Goal: Find specific page/section: Find specific page/section

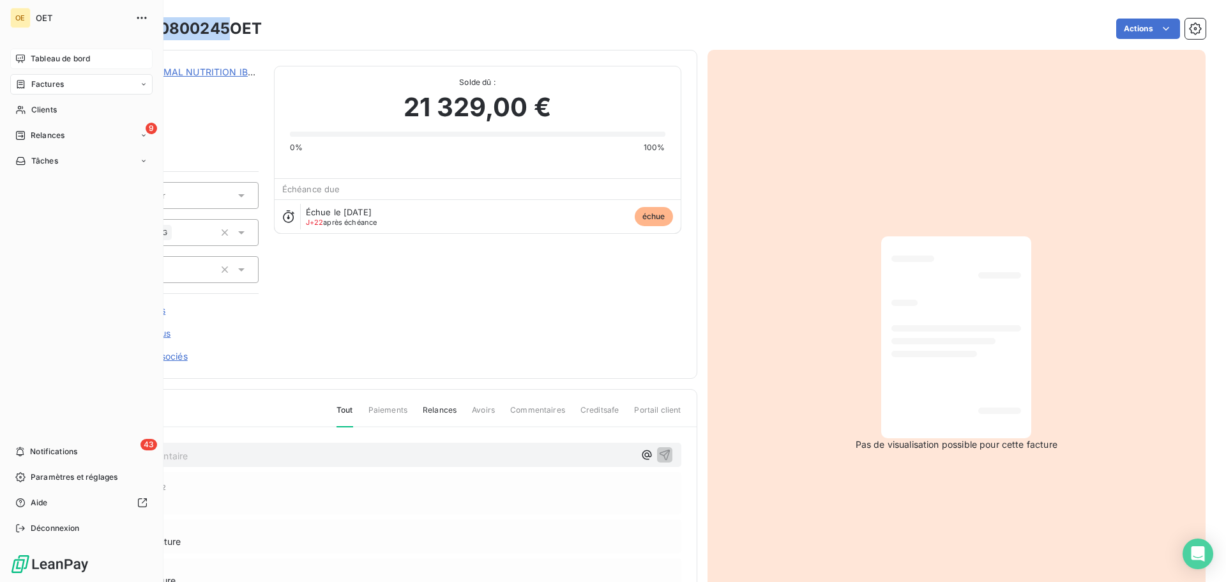
click at [62, 57] on span "Tableau de bord" at bounding box center [60, 58] width 59 height 11
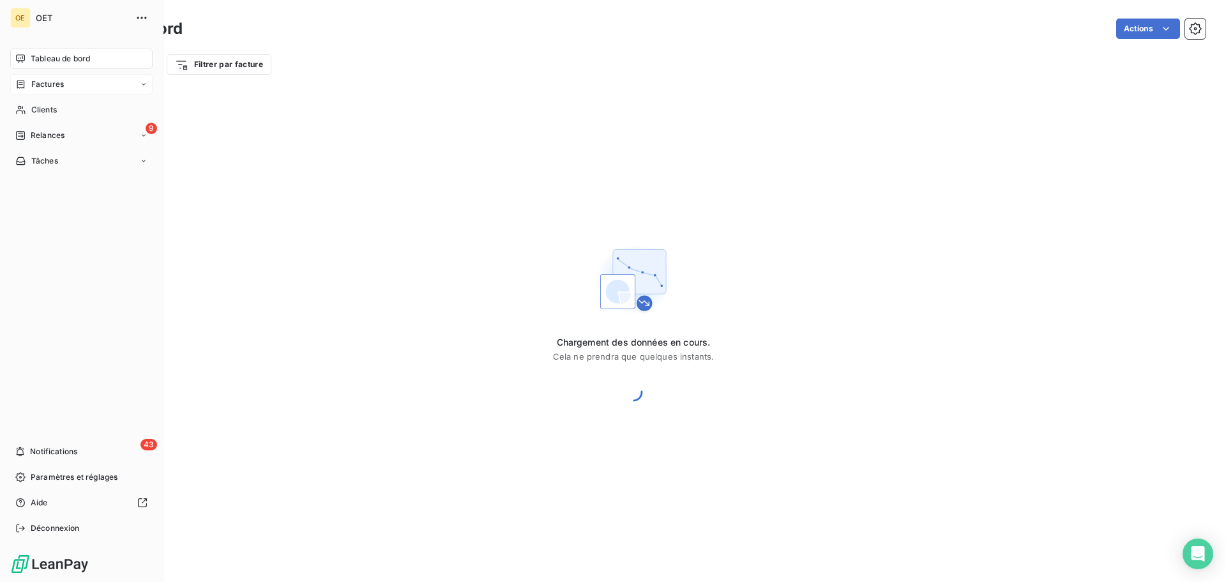
click at [68, 84] on div "Factures" at bounding box center [81, 84] width 142 height 20
